Goal: Obtain resource: Obtain resource

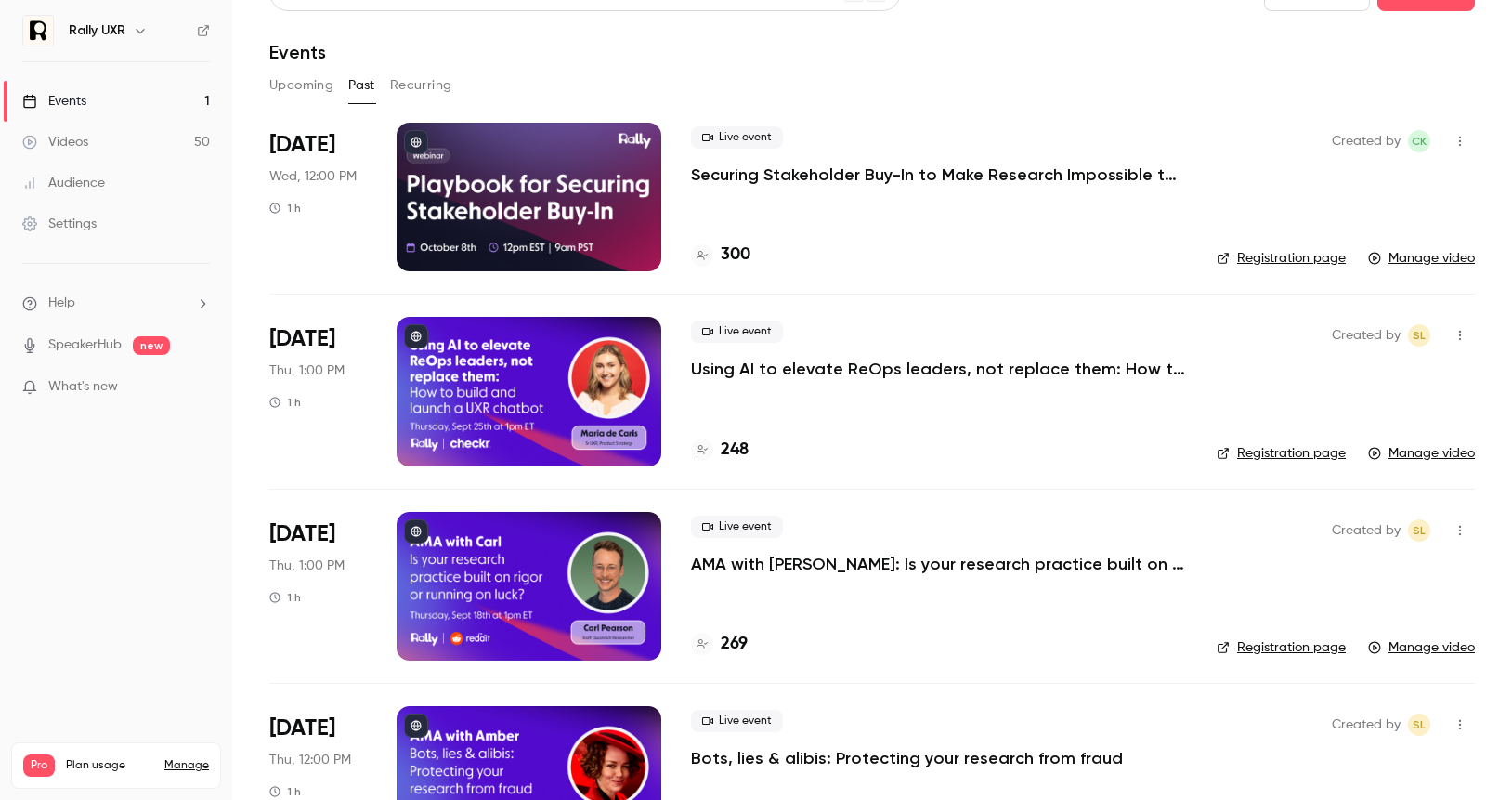
scroll to position [51, 0]
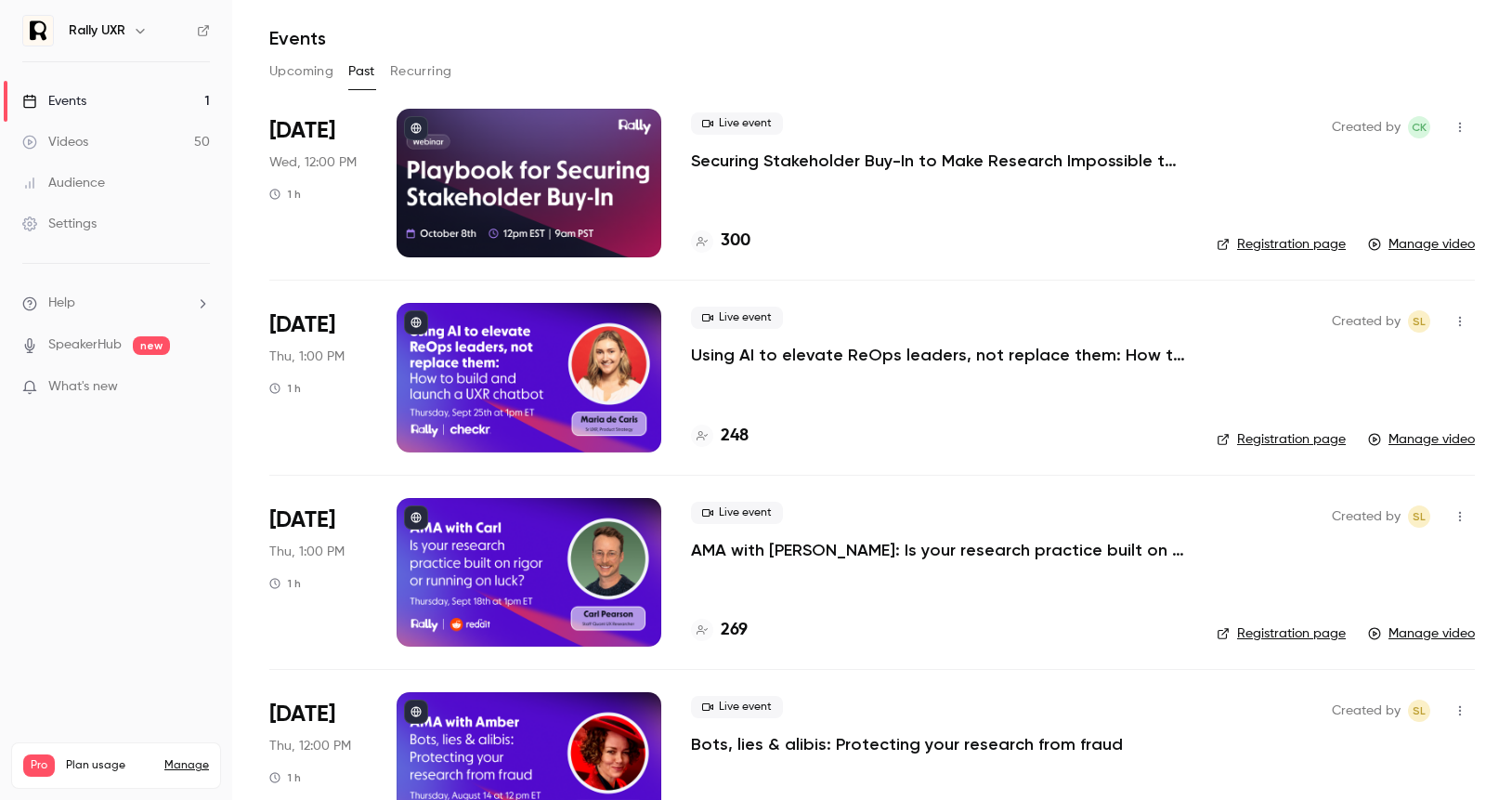
click at [1463, 127] on icon "button" at bounding box center [1460, 126] width 15 height 13
click at [1463, 128] on div at bounding box center [756, 400] width 1512 height 800
click at [747, 162] on p "Securing Stakeholder Buy-In to Make Research Impossible to Ignore" at bounding box center [939, 161] width 496 height 23
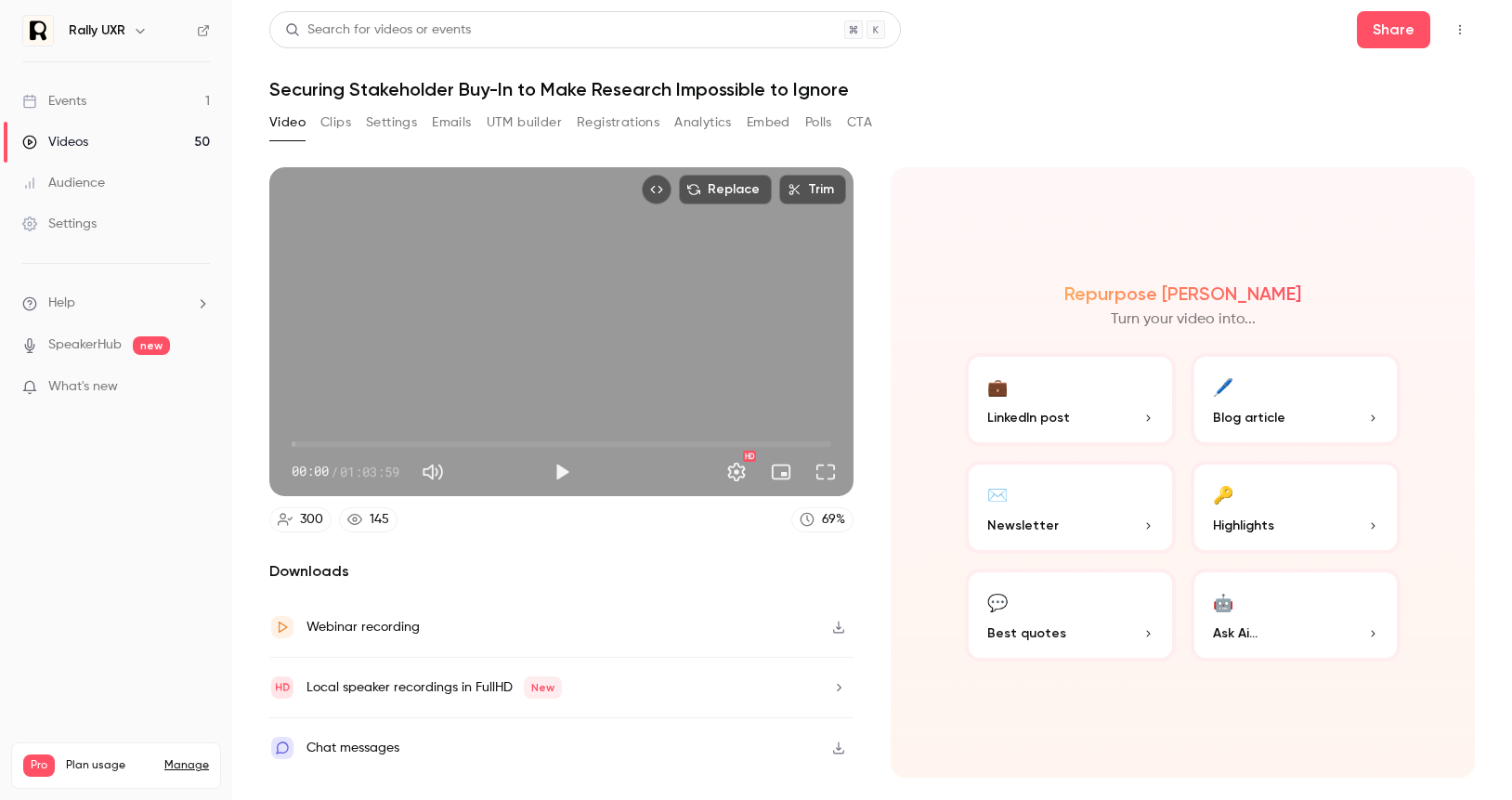
click at [332, 130] on button "Clips" at bounding box center [335, 123] width 30 height 29
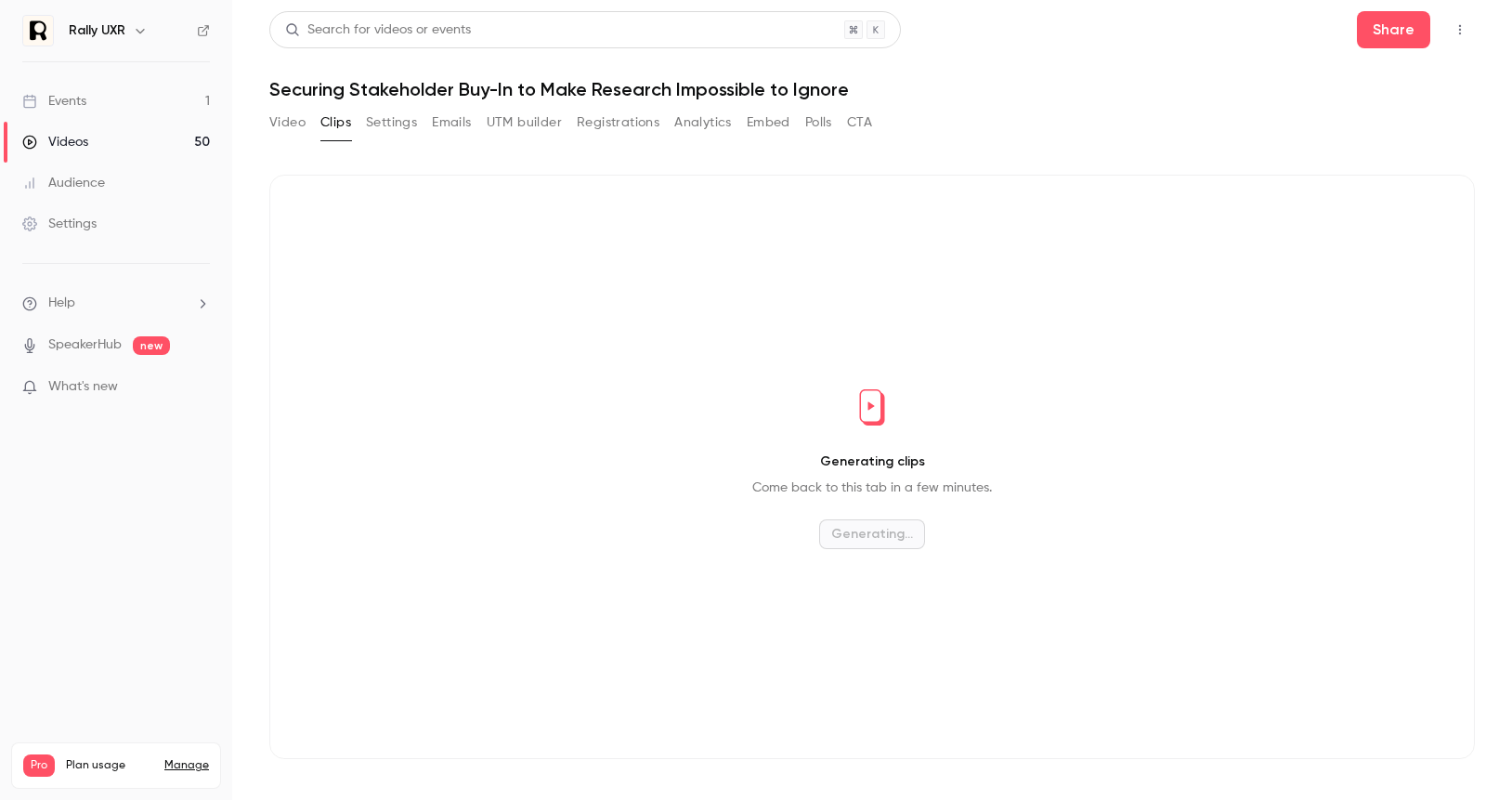
click at [397, 130] on button "Settings" at bounding box center [392, 123] width 51 height 29
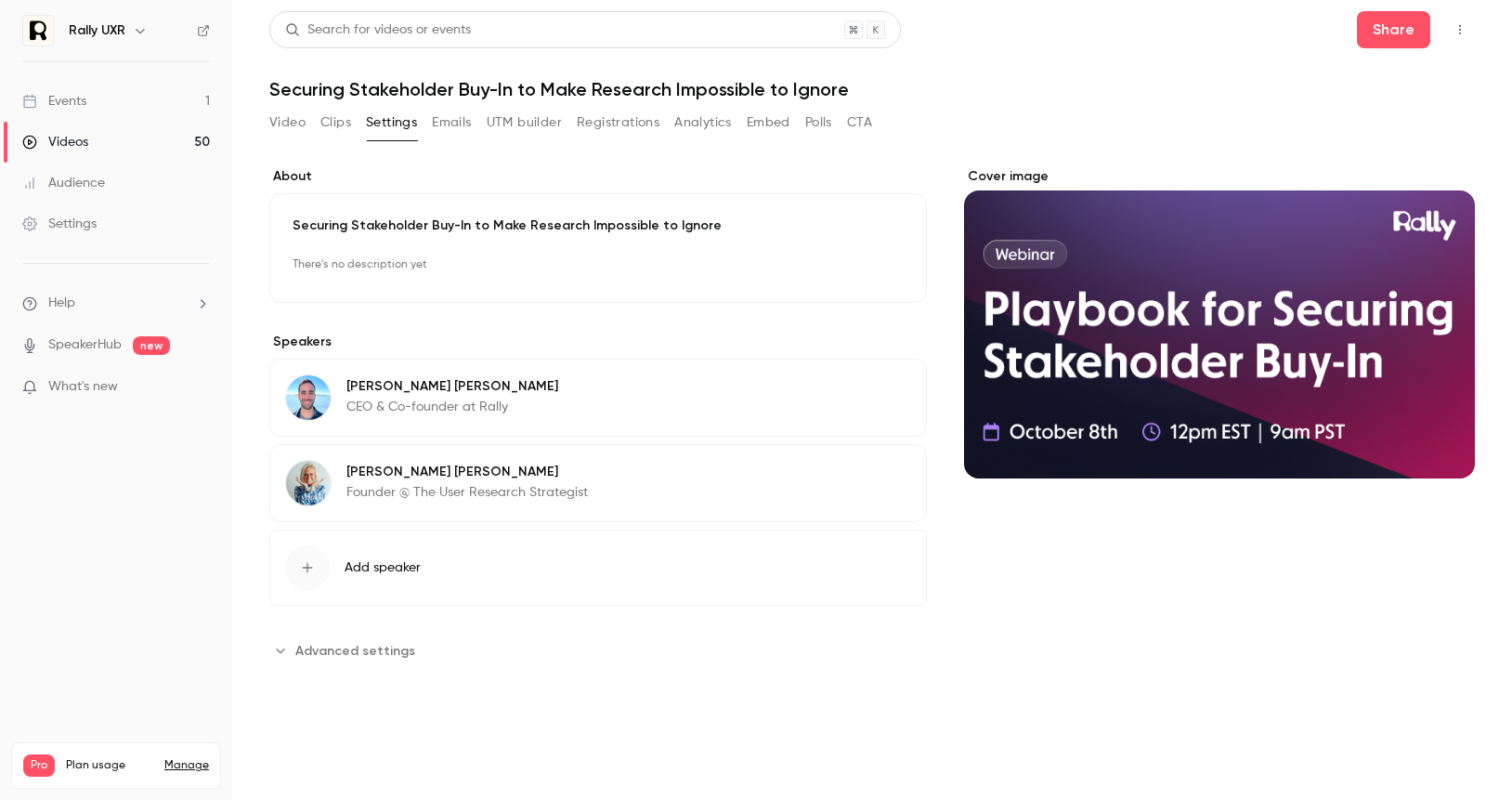
click at [484, 115] on div "Video Clips Settings Emails UTM builder Registrations Analytics Embed Polls CTA" at bounding box center [570, 123] width 603 height 29
click at [449, 118] on button "Emails" at bounding box center [452, 123] width 39 height 29
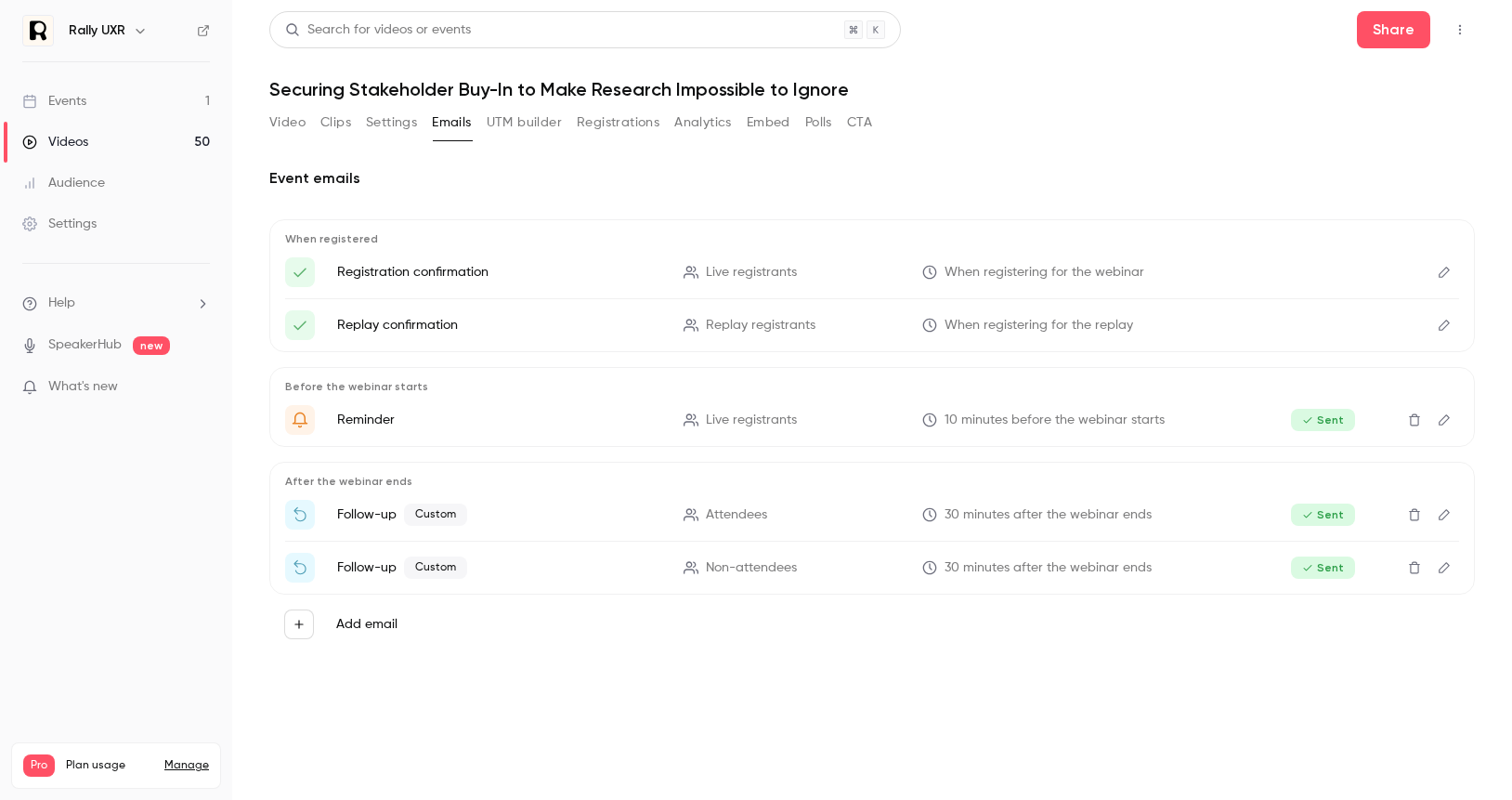
click at [613, 139] on div "Video Clips Settings Emails UTM builder Registrations Analytics Embed Polls CTA" at bounding box center [570, 126] width 603 height 37
click at [737, 114] on div "Video Clips Settings Emails UTM builder Registrations Analytics Embed Polls CTA" at bounding box center [570, 123] width 603 height 29
click at [775, 121] on button "Embed" at bounding box center [768, 123] width 44 height 29
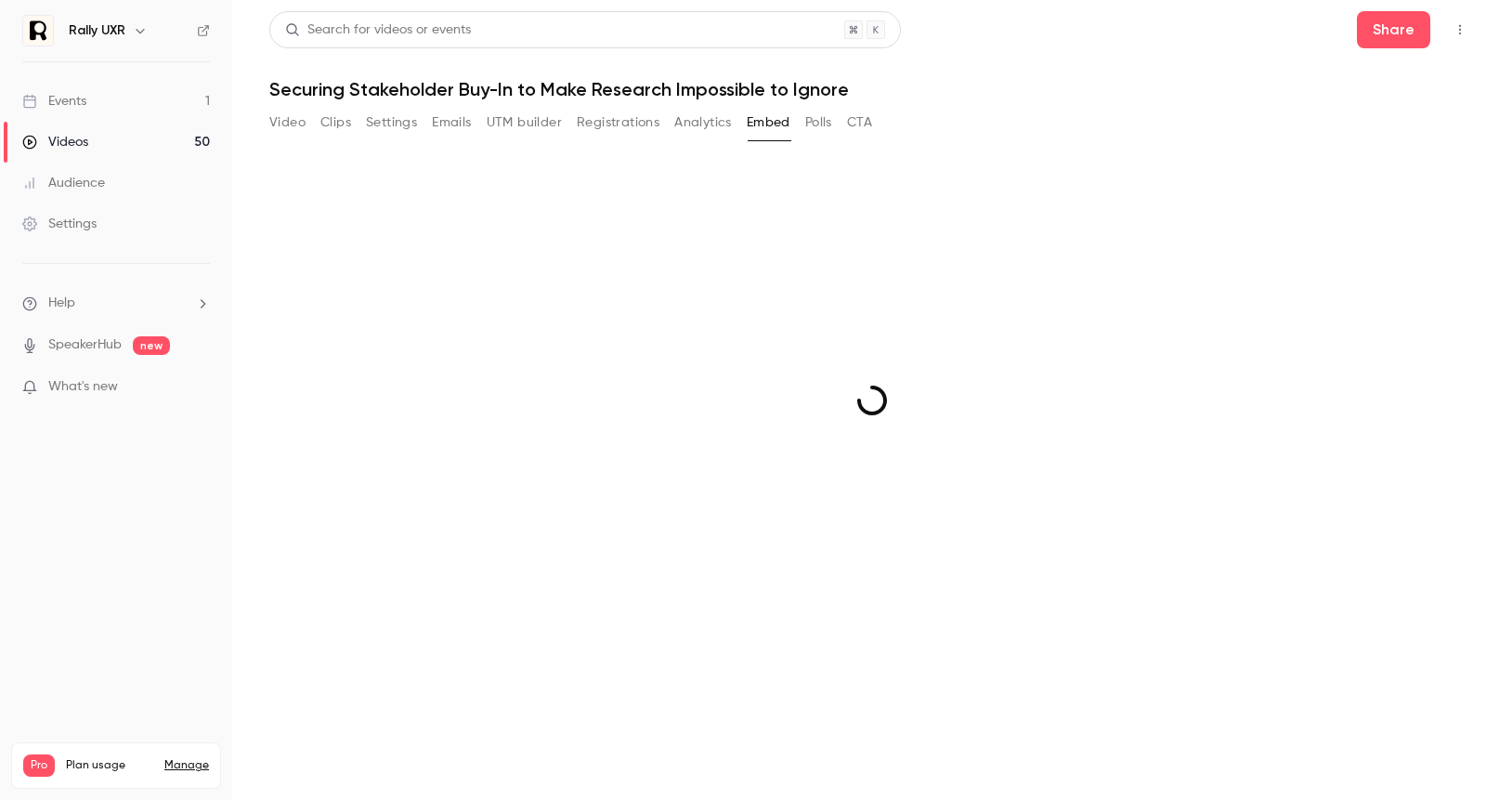
click at [824, 118] on button "Polls" at bounding box center [818, 123] width 26 height 29
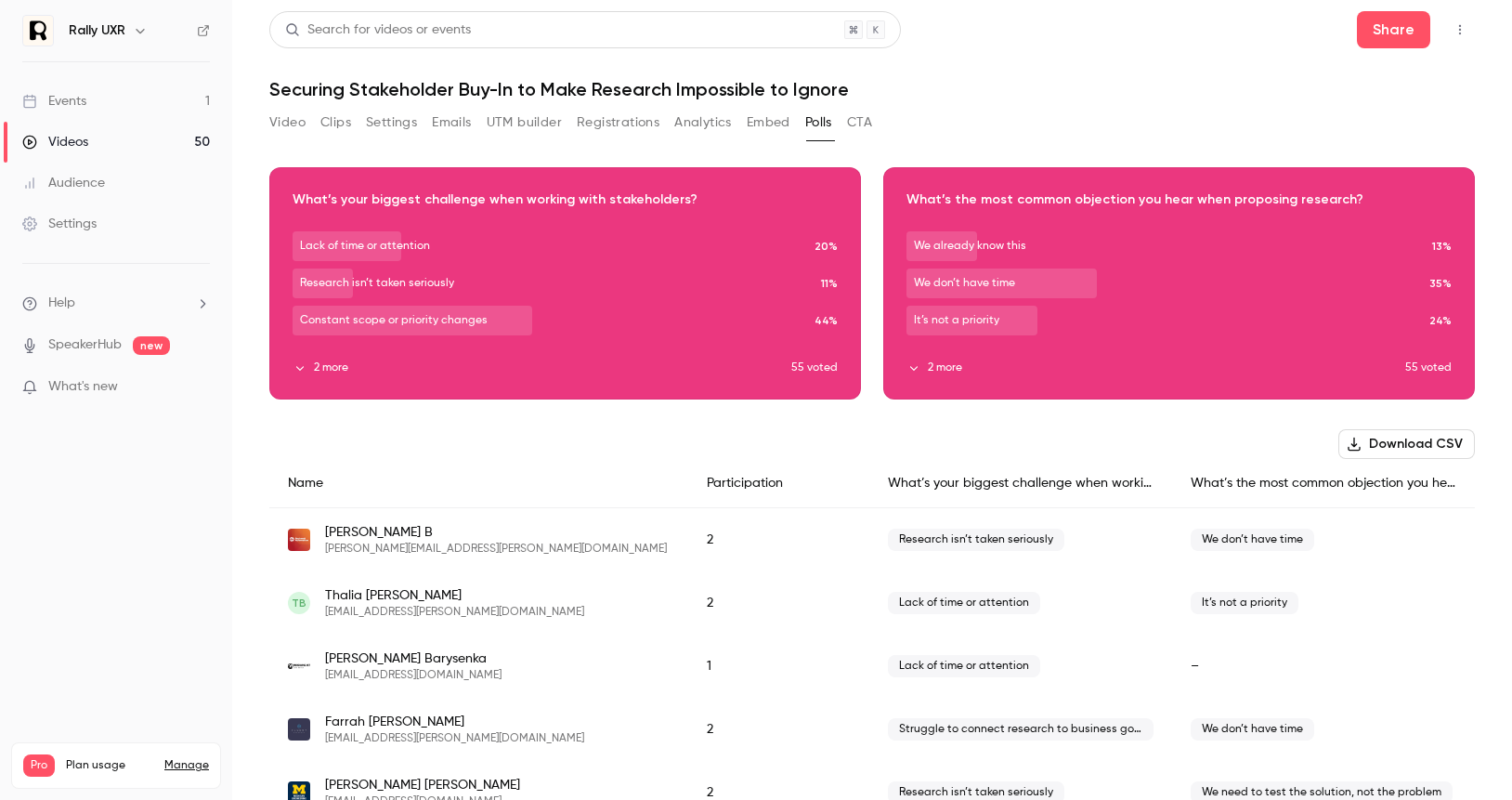
click at [867, 123] on button "CTA" at bounding box center [860, 123] width 25 height 29
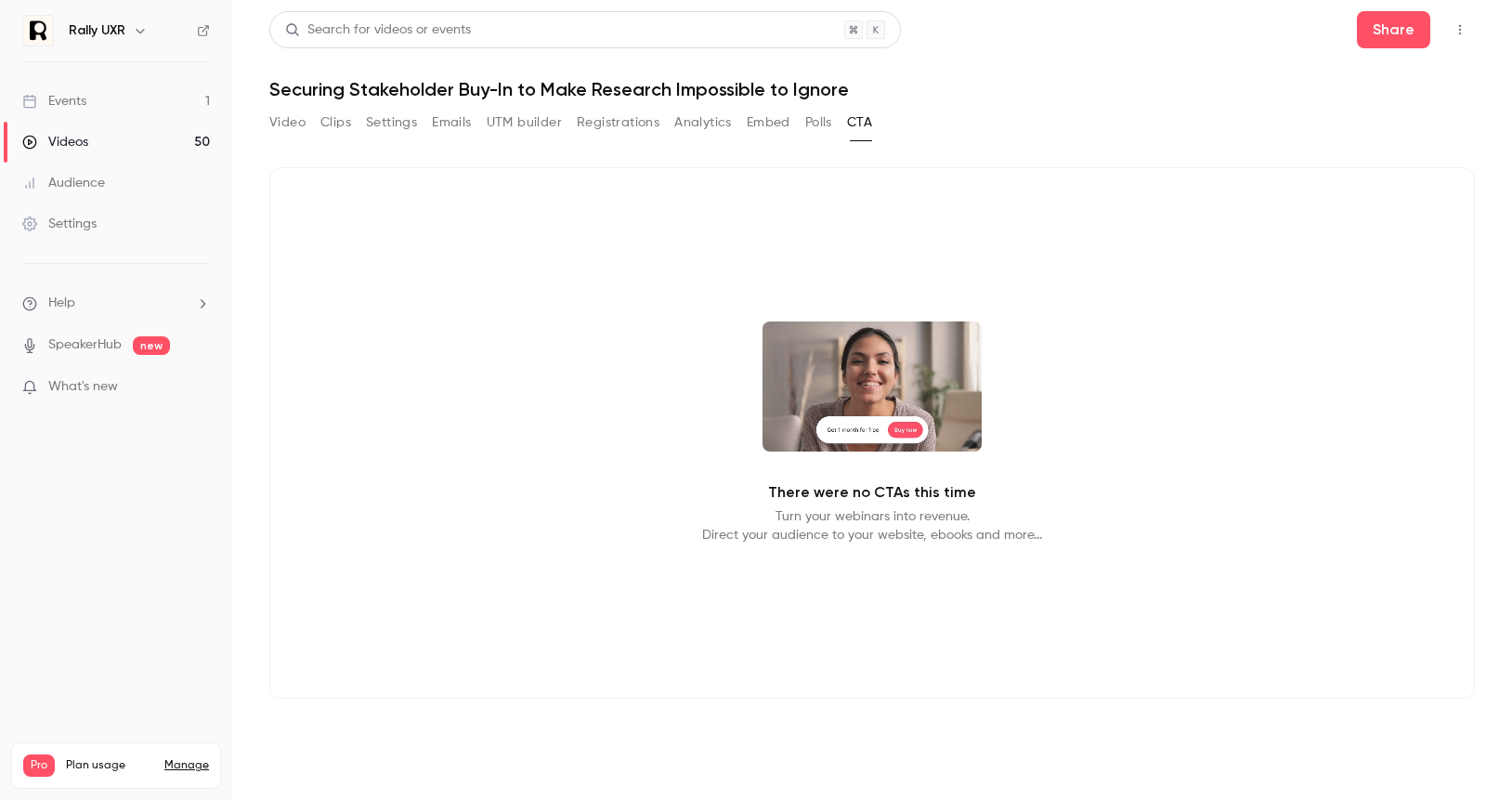
click at [825, 121] on button "Polls" at bounding box center [818, 123] width 26 height 29
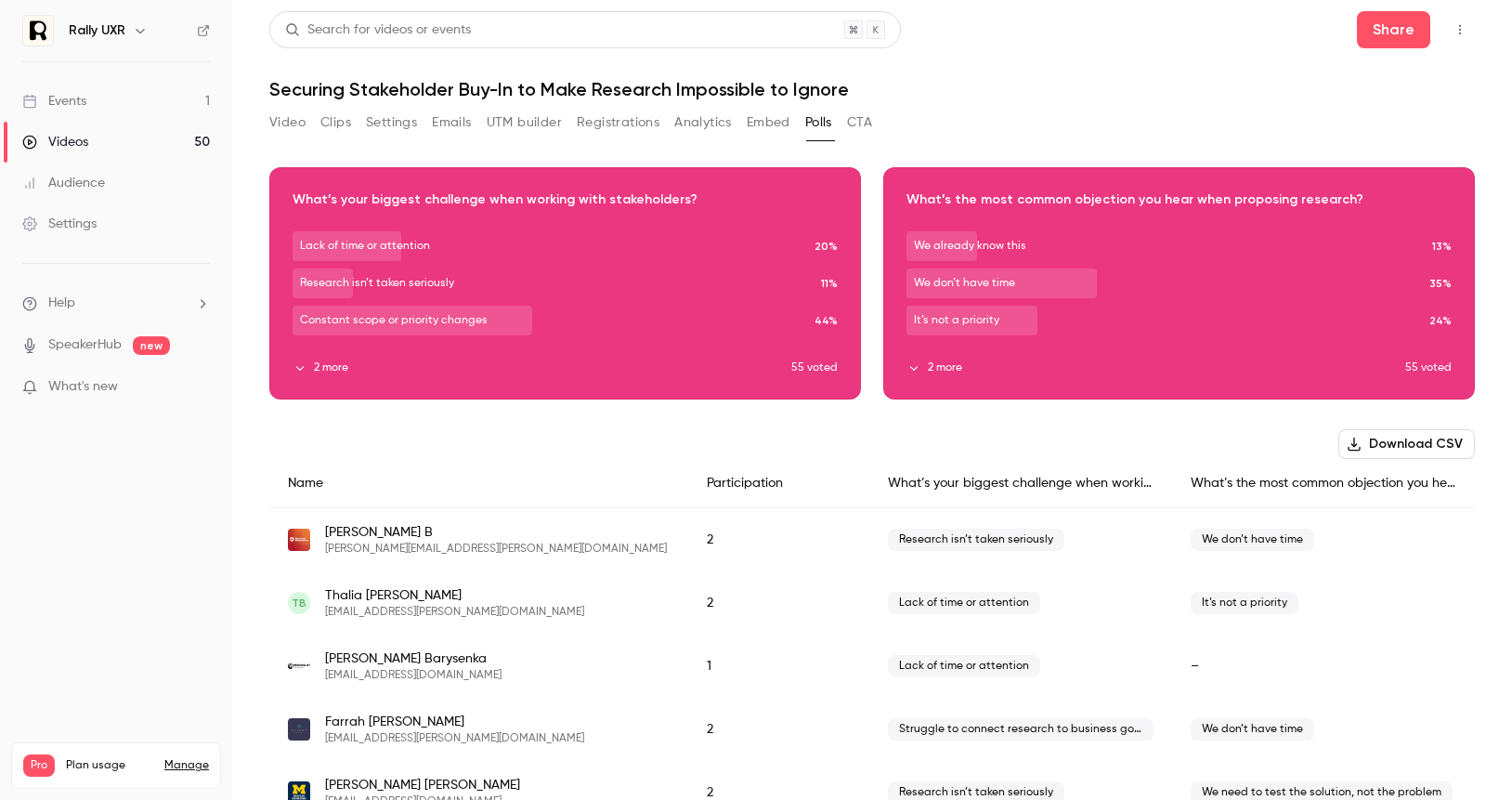
click at [291, 116] on button "Video" at bounding box center [287, 123] width 36 height 29
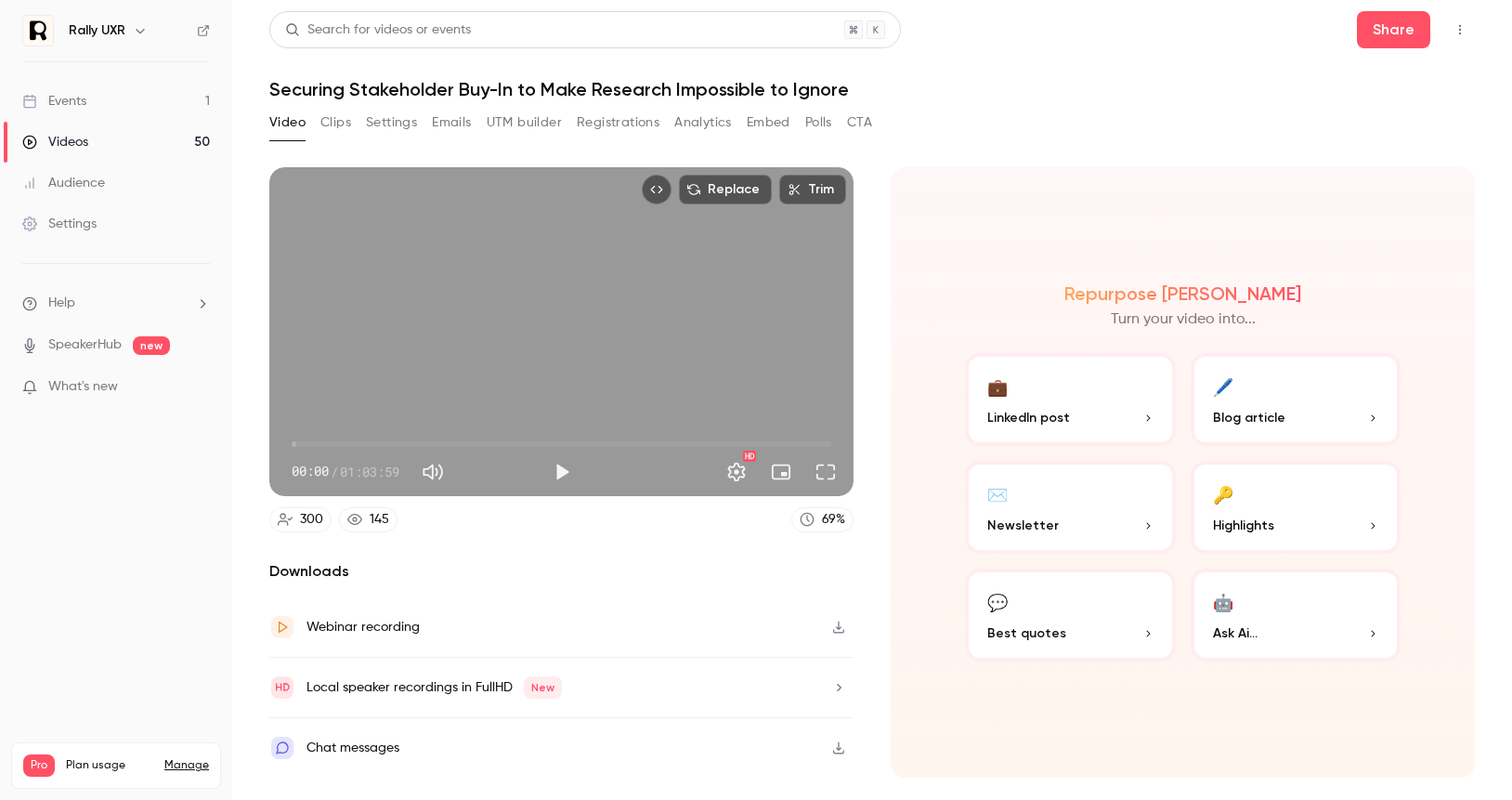
click at [366, 635] on div "Webinar recording" at bounding box center [364, 627] width 114 height 23
click at [325, 111] on button "Clips" at bounding box center [335, 123] width 30 height 29
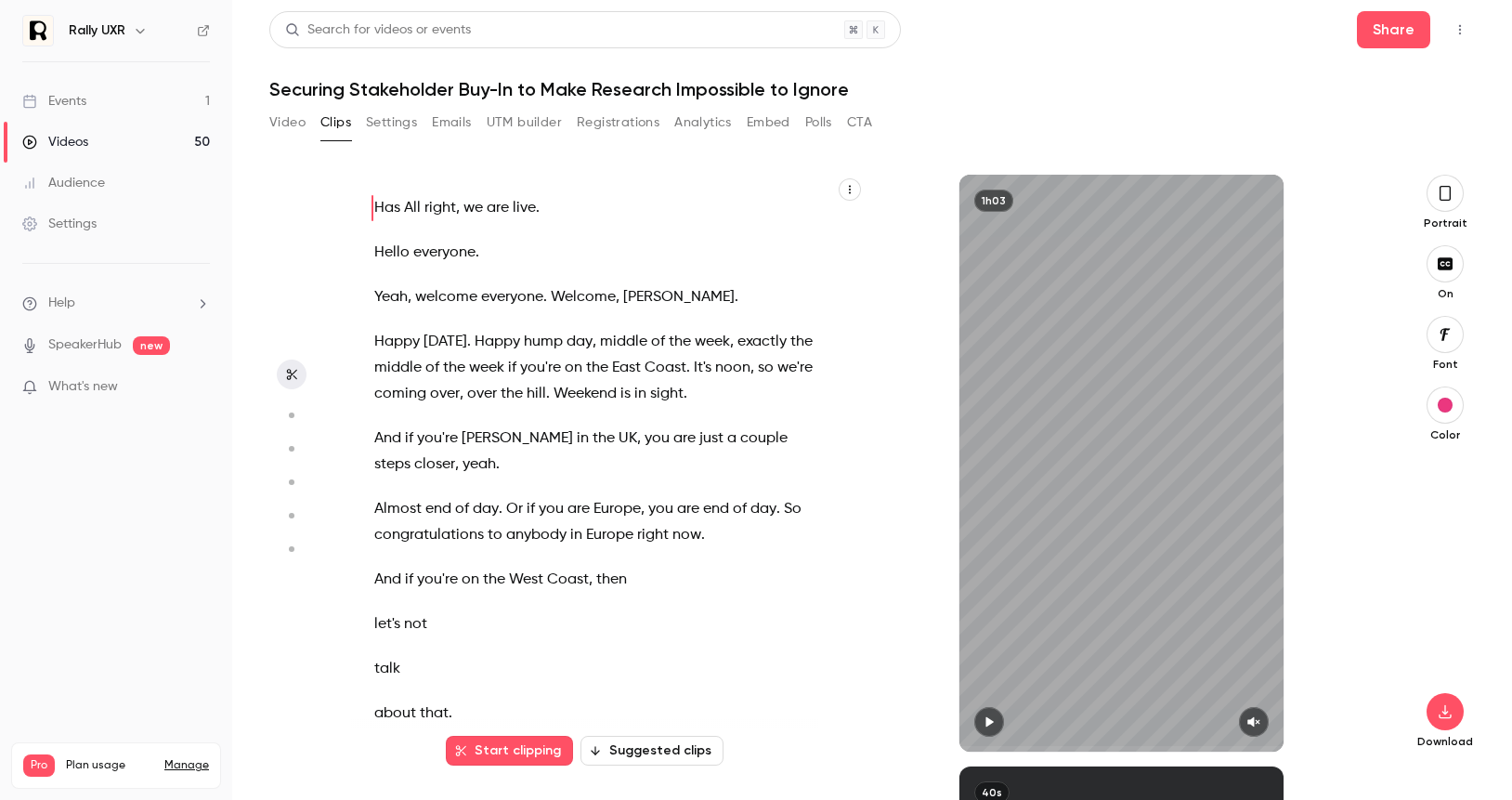
click at [843, 190] on button "button" at bounding box center [850, 189] width 23 height 23
click at [785, 222] on li "Copy transcript" at bounding box center [759, 233] width 201 height 49
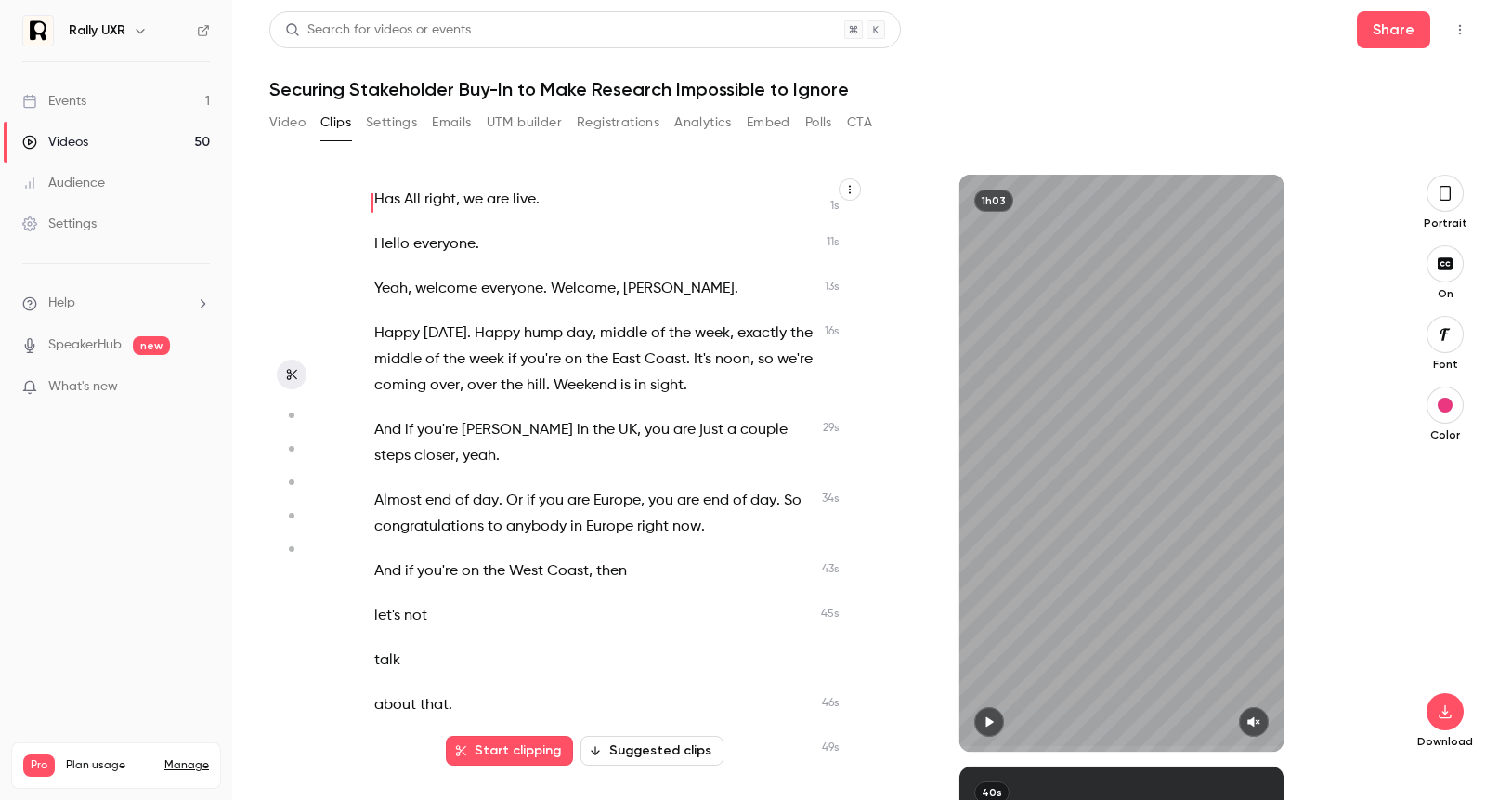
scroll to position [7, 0]
